Goal: Use online tool/utility: Use online tool/utility

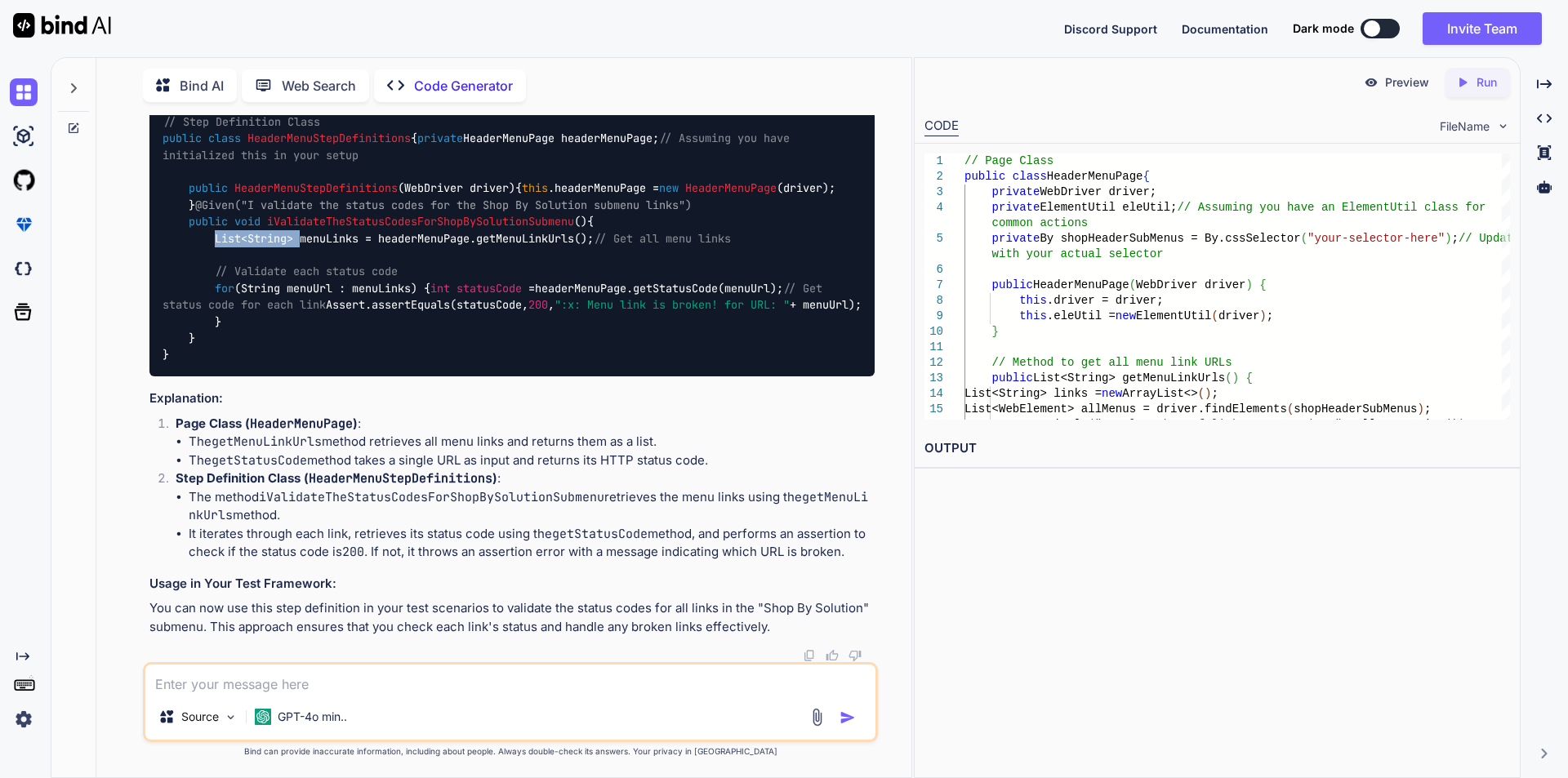
scroll to position [10281, 0]
click at [347, 674] on textarea at bounding box center [510, 678] width 730 height 30
paste textarea "public void clickOnMenuLinks(By locator) { List<WebElement> allProducts = drive…"
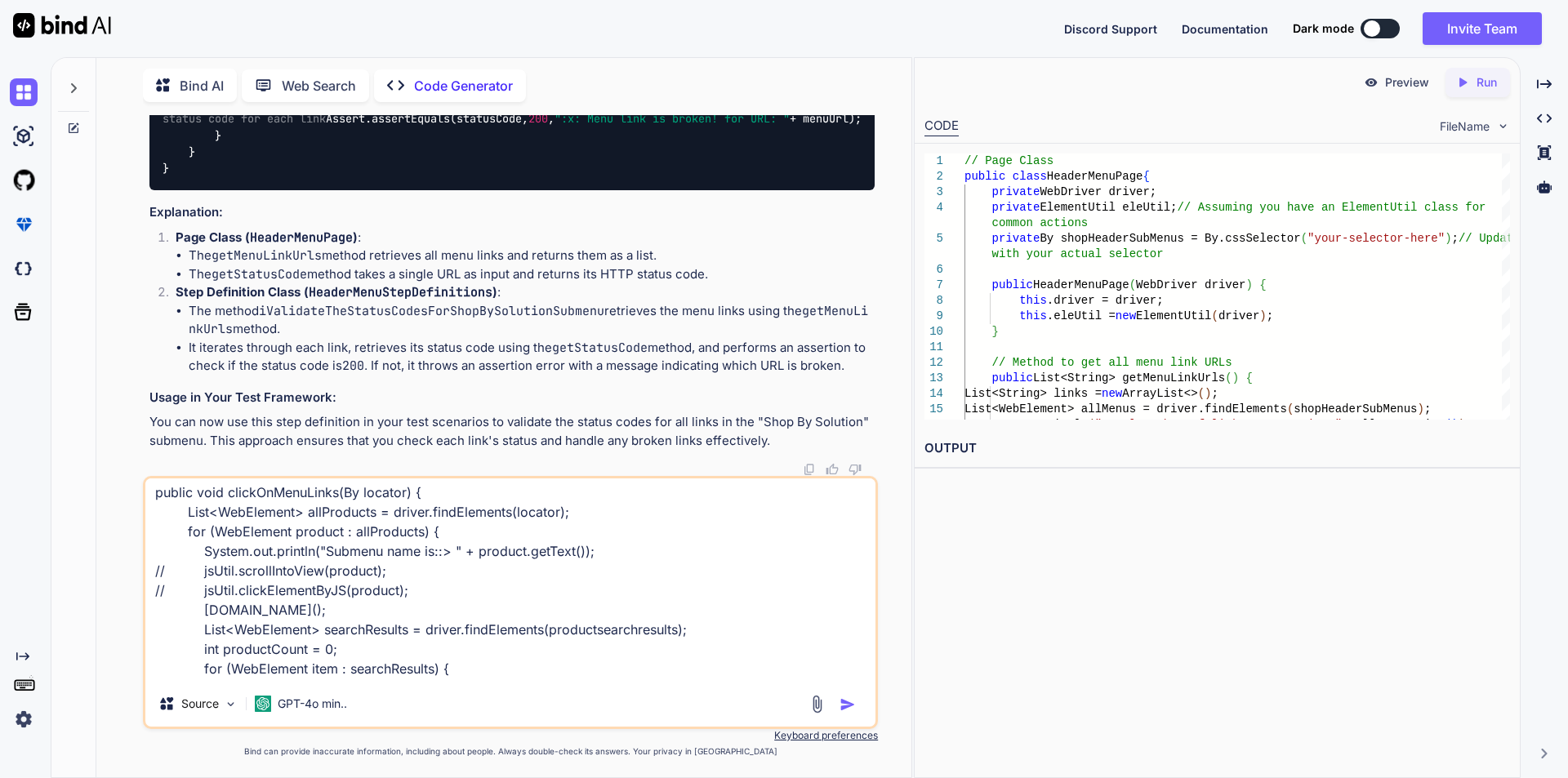
scroll to position [0, 0]
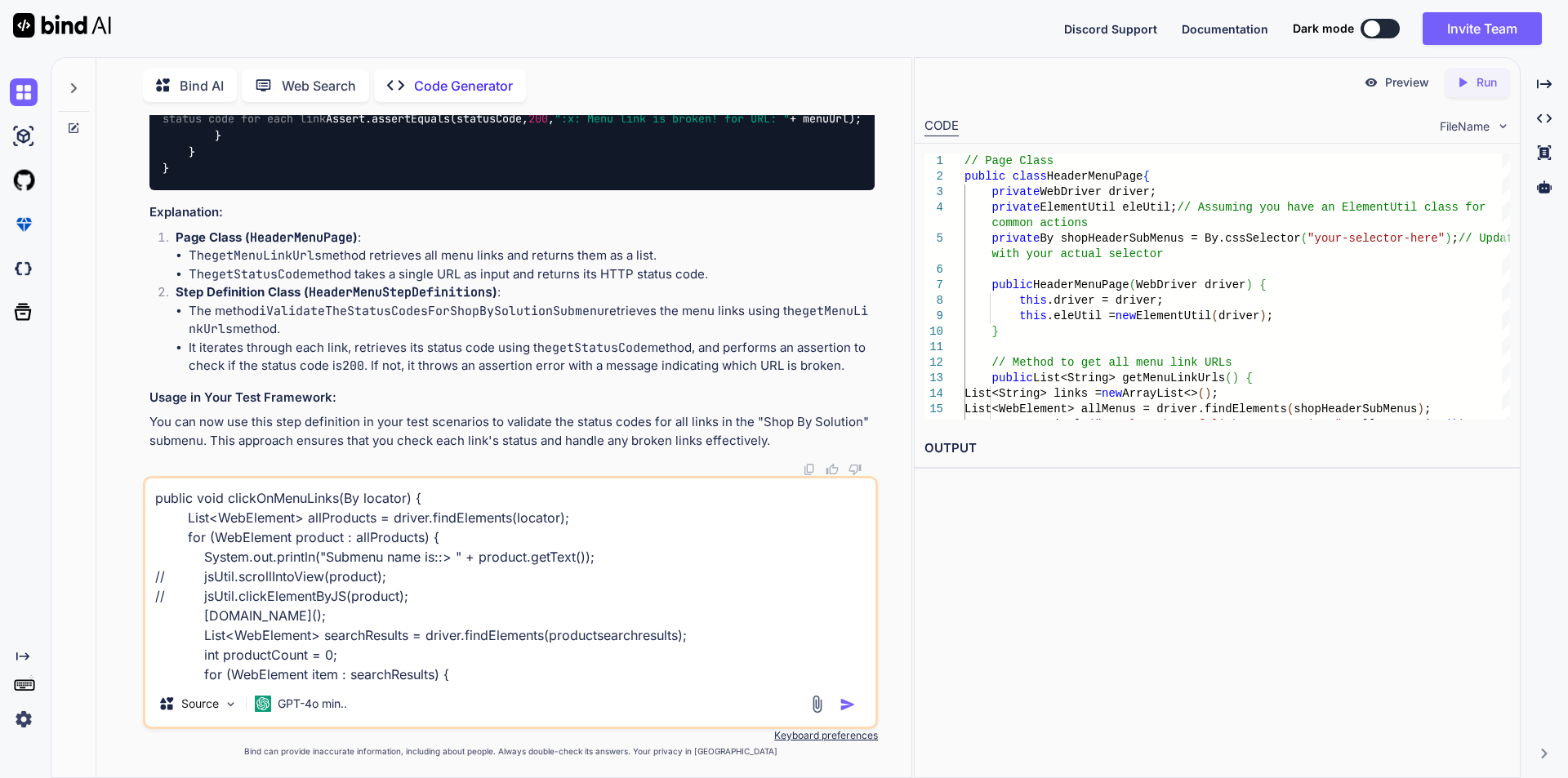
click at [169, 575] on textarea "public void clickOnMenuLinks(By locator) { List<WebElement> allProducts = drive…" at bounding box center [510, 580] width 730 height 203
click at [168, 596] on textarea "public void clickOnMenuLinks(By locator) { List<WebElement> allProducts = drive…" at bounding box center [510, 580] width 730 height 203
drag, startPoint x: 297, startPoint y: 616, endPoint x: 196, endPoint y: 610, distance: 101.2
click at [196, 610] on textarea "public void clickOnMenuLinks(By locator) { List<WebElement> allProducts = drive…" at bounding box center [510, 580] width 730 height 203
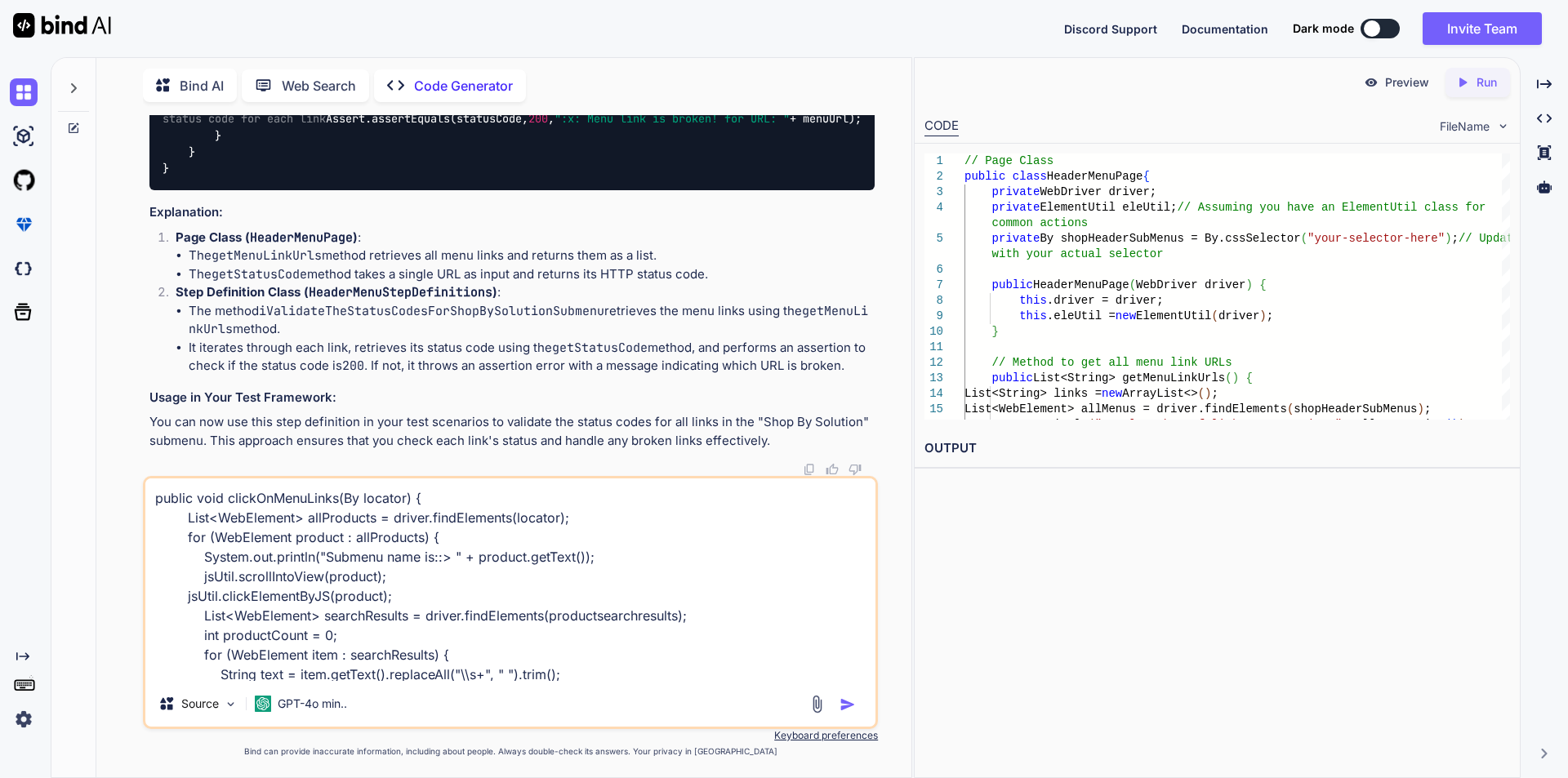
drag, startPoint x: 184, startPoint y: 575, endPoint x: 405, endPoint y: 604, distance: 222.9
click at [405, 604] on textarea "public void clickOnMenuLinks(By locator) { List<WebElement> allProducts = drive…" at bounding box center [510, 580] width 730 height 203
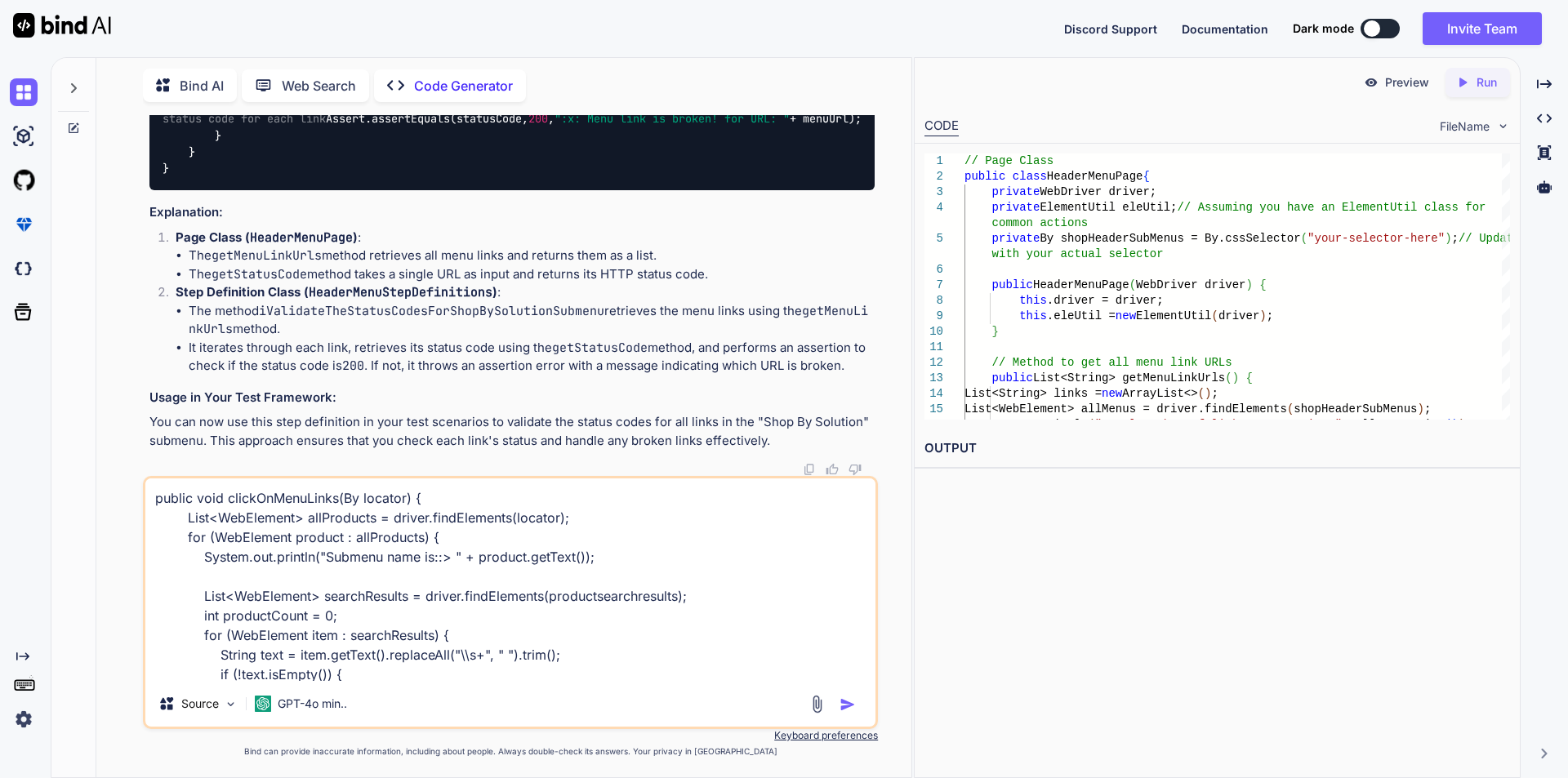
click at [315, 539] on textarea "public void clickOnMenuLinks(By locator) { List<WebElement> allProducts = drive…" at bounding box center [510, 580] width 730 height 203
click at [260, 573] on textarea "public void clickOnMenuLinks(By locator) { List<WebElement> allProducts = drive…" at bounding box center [510, 580] width 730 height 203
paste textarea "product"
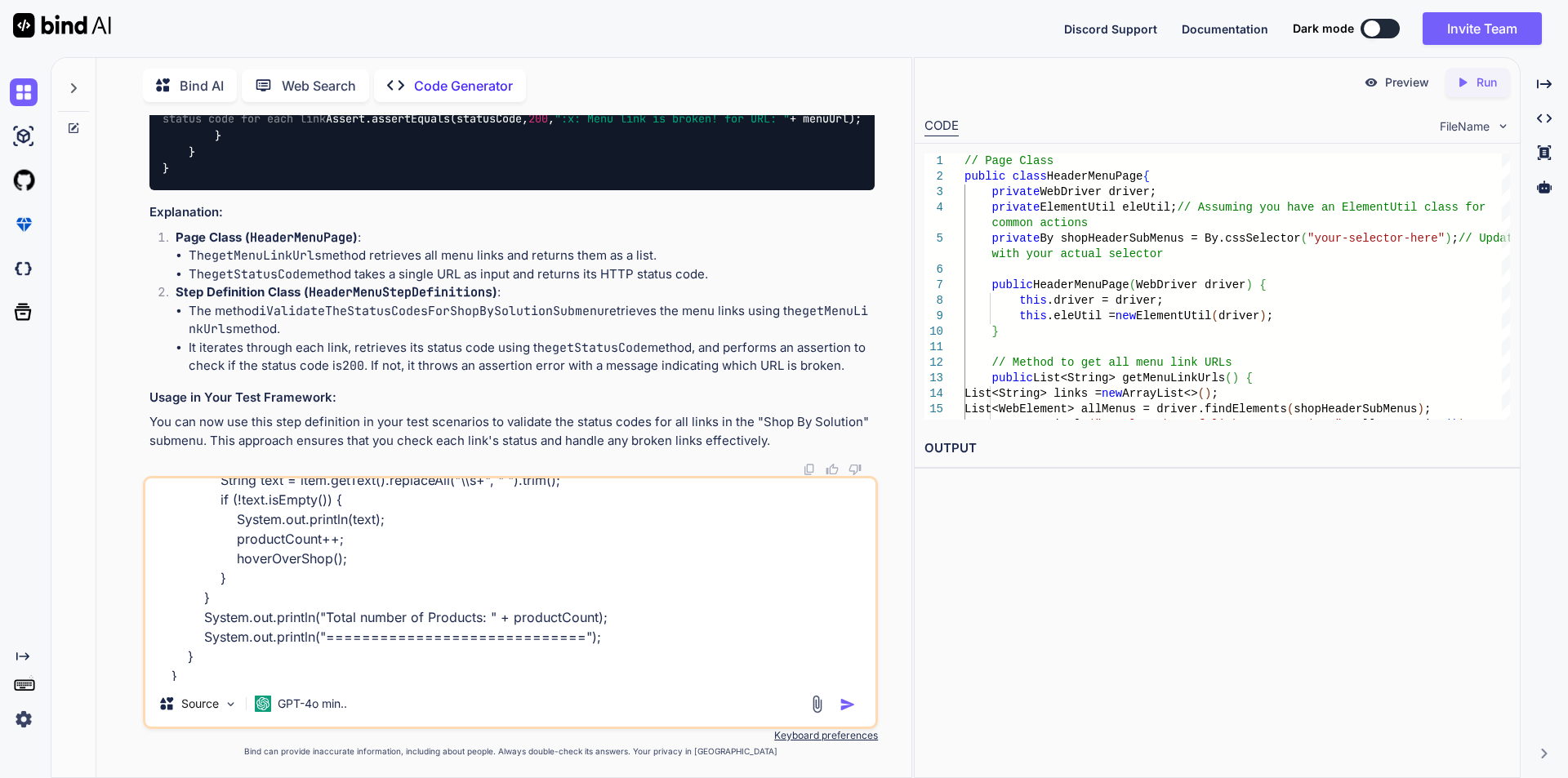
scroll to position [180, 0]
click at [353, 672] on textarea "public void clickOnMenuLinks(By locator) { List<WebElement> allProducts = drive…" at bounding box center [510, 580] width 730 height 203
drag, startPoint x: 181, startPoint y: 674, endPoint x: 205, endPoint y: 753, distance: 82.6
click at [181, 676] on textarea "public void clickOnMenuLinks(By locator) { List<WebElement> allProducts = drive…" at bounding box center [510, 580] width 730 height 203
type textarea "public void clickOnMenuLinks(By locator) { List<WebElement> allProducts = drive…"
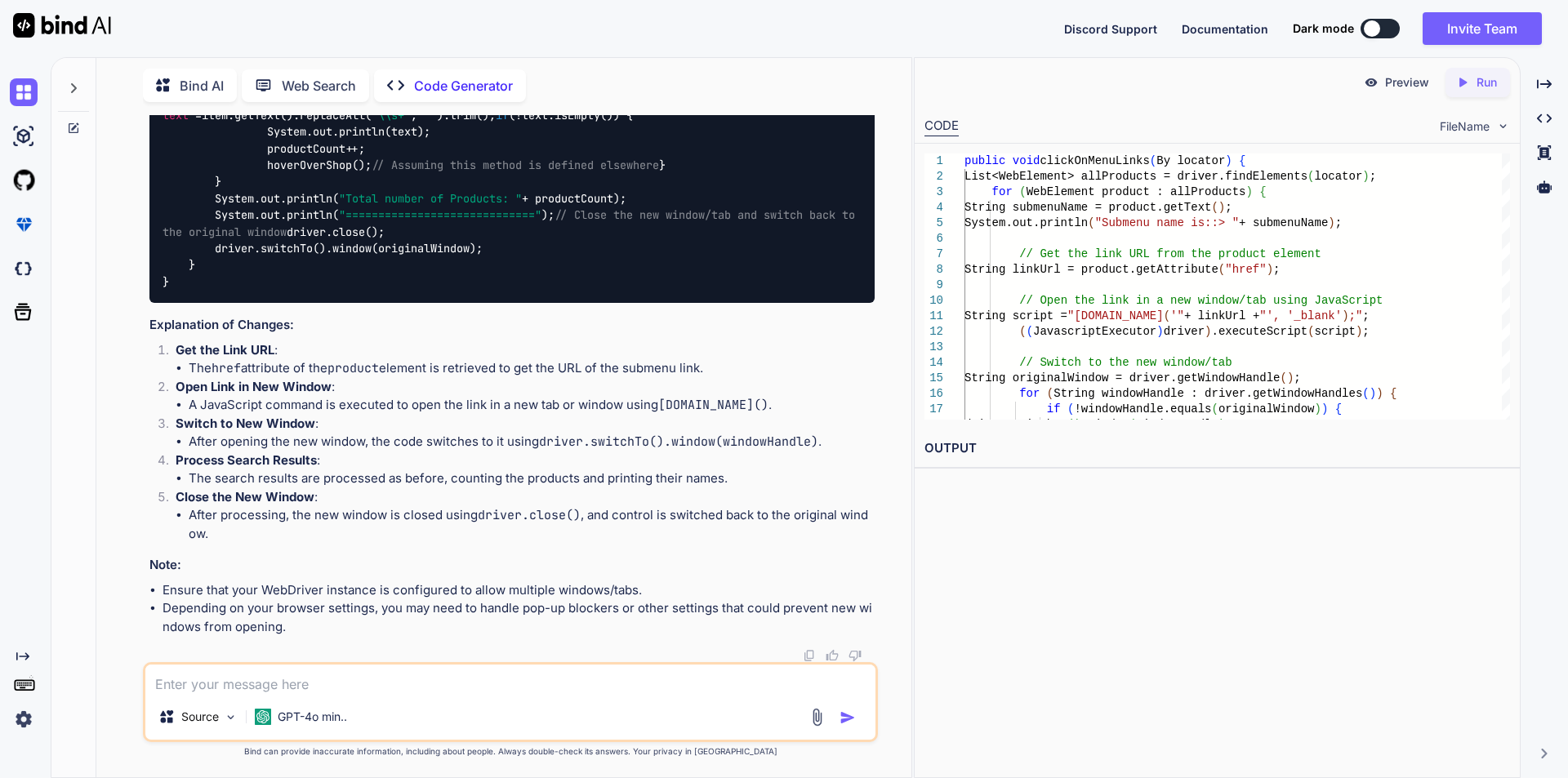
scroll to position [11096, 0]
click at [565, 303] on div "public void clickOnMenuLinks (By locator) { List<WebElement> allProducts = driv…" at bounding box center [512, 90] width 726 height 426
click at [593, 303] on div "public void clickOnMenuLinks (By locator) { List<WebElement> allProducts = driv…" at bounding box center [512, 90] width 726 height 426
drag, startPoint x: 213, startPoint y: 386, endPoint x: 526, endPoint y: 387, distance: 313.0
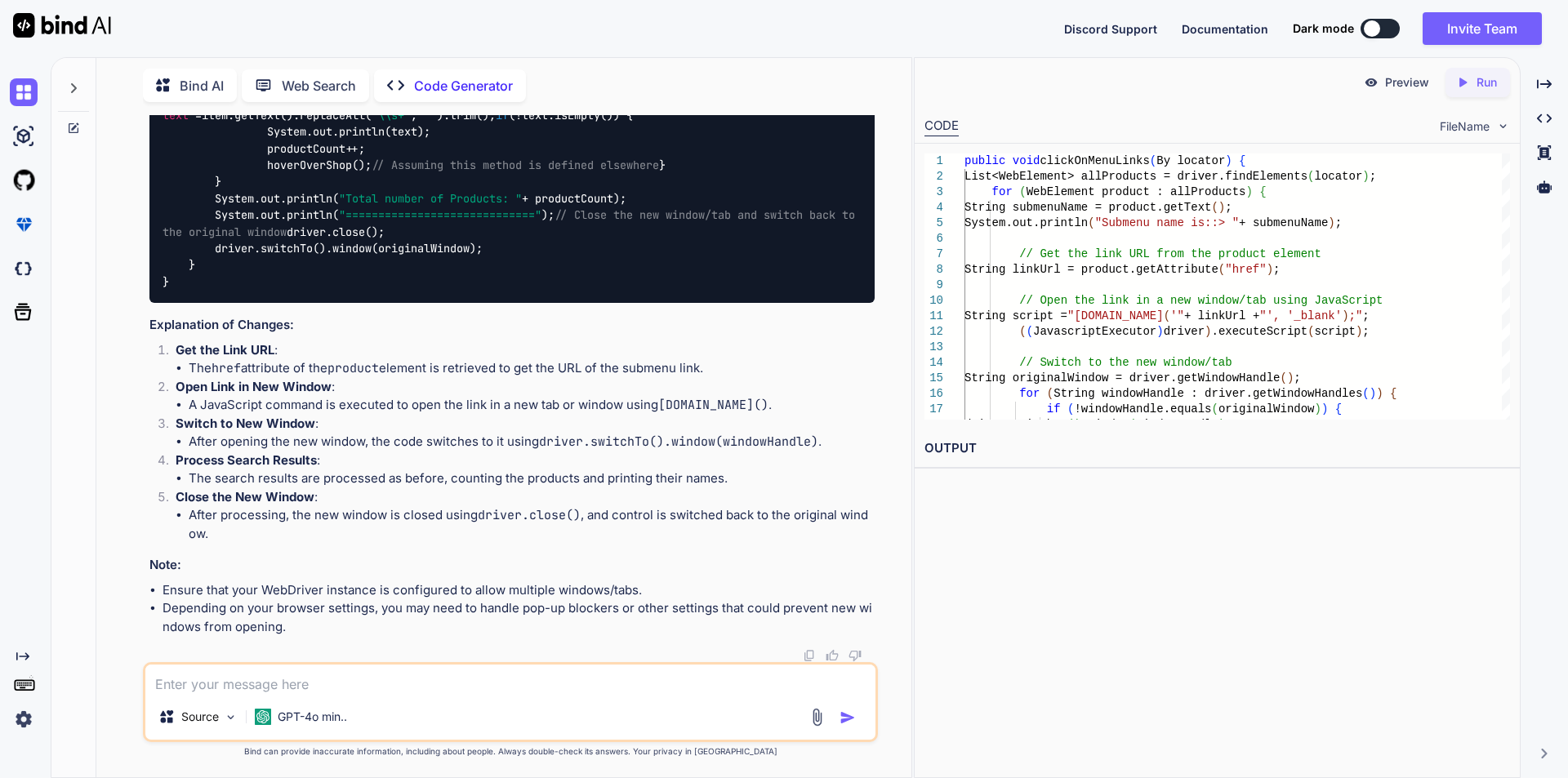
click at [526, 303] on div "public void clickOnMenuLinks (By locator) { List<WebElement> allProducts = driv…" at bounding box center [512, 90] width 726 height 426
click at [431, 291] on code "public void clickOnMenuLinks (By locator) { List<WebElement> allProducts = driv…" at bounding box center [515, 91] width 706 height 400
click at [596, 303] on div "public void clickOnMenuLinks (By locator) { List<WebElement> allProducts = driv…" at bounding box center [512, 90] width 726 height 426
click at [529, 214] on div "public void clickOnMenuLinks (By locator) { List<WebElement> allProducts = driv…" at bounding box center [512, 90] width 726 height 426
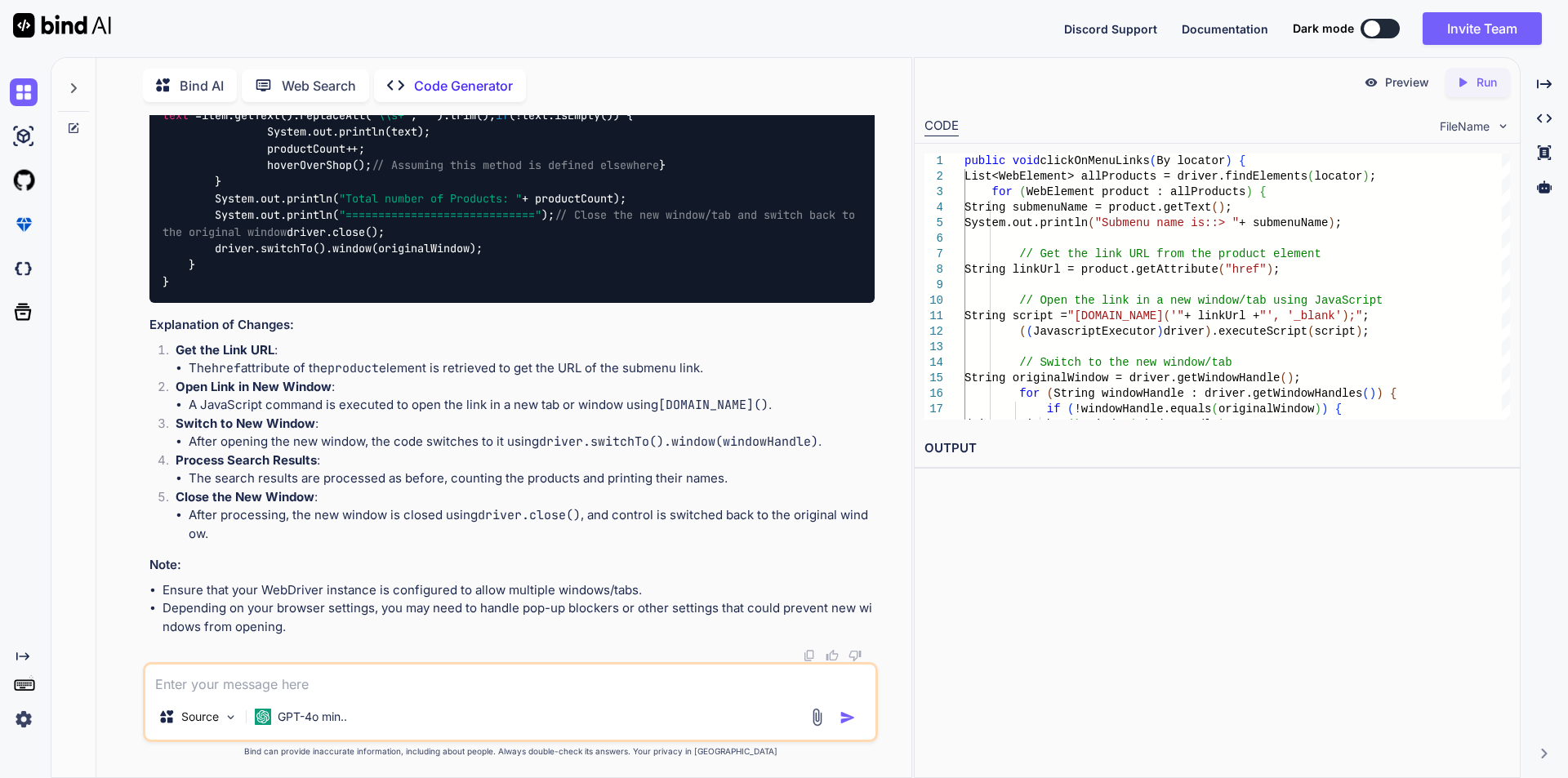
click at [631, 269] on div "public void clickOnMenuLinks (By locator) { List<WebElement> allProducts = driv…" at bounding box center [512, 90] width 726 height 426
